Goal: Find specific page/section: Find specific page/section

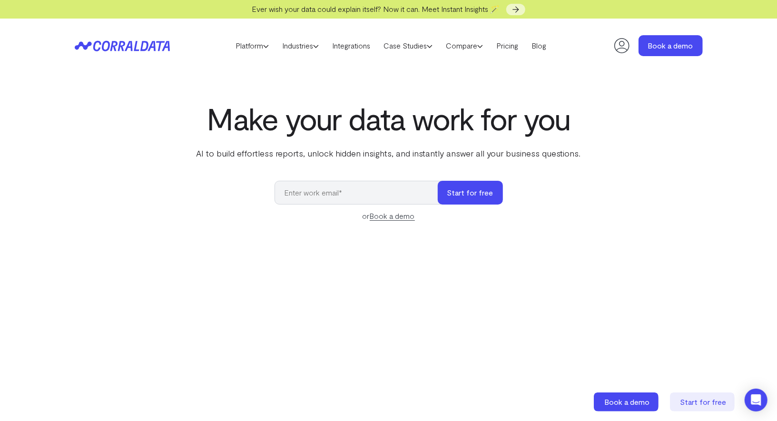
select select "4"
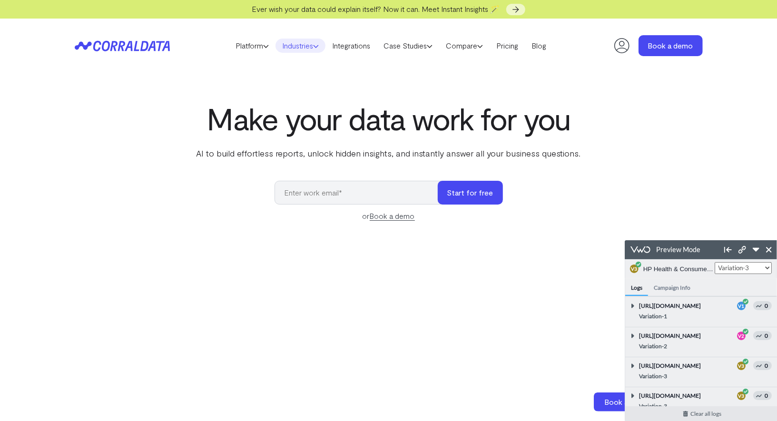
scroll to position [213, 0]
click at [286, 51] on link "Industries" at bounding box center [301, 46] width 50 height 14
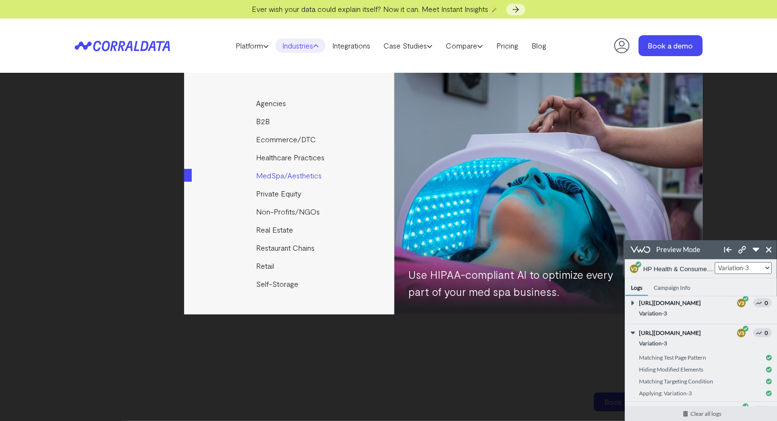
click at [285, 180] on link "MedSpa/Aesthetics" at bounding box center [290, 176] width 212 height 18
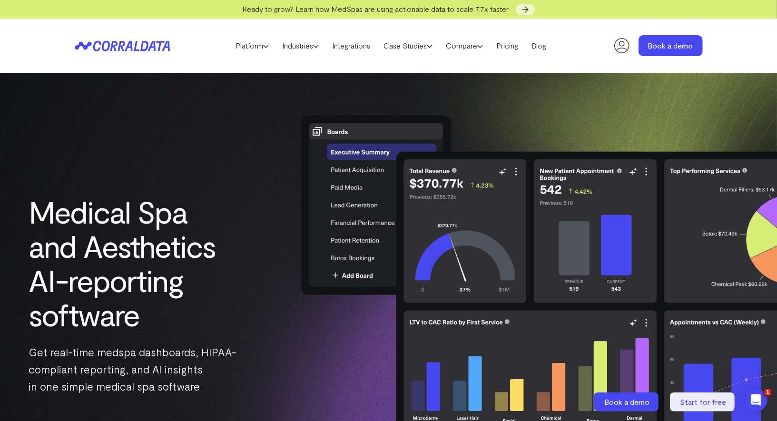
select select "4"
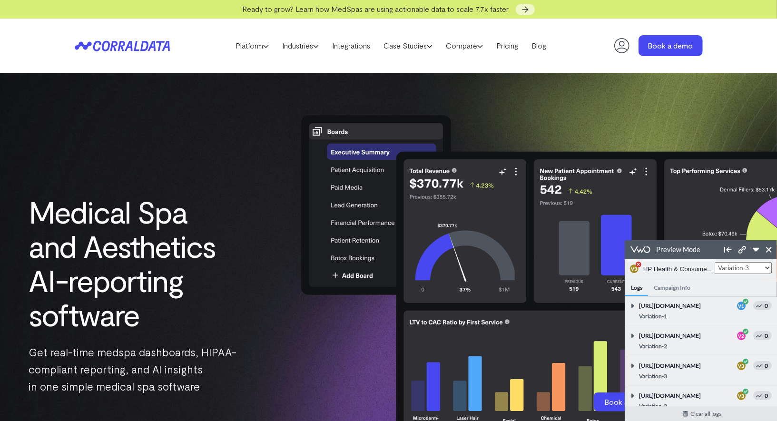
scroll to position [246, 0]
